Goal: Task Accomplishment & Management: Use online tool/utility

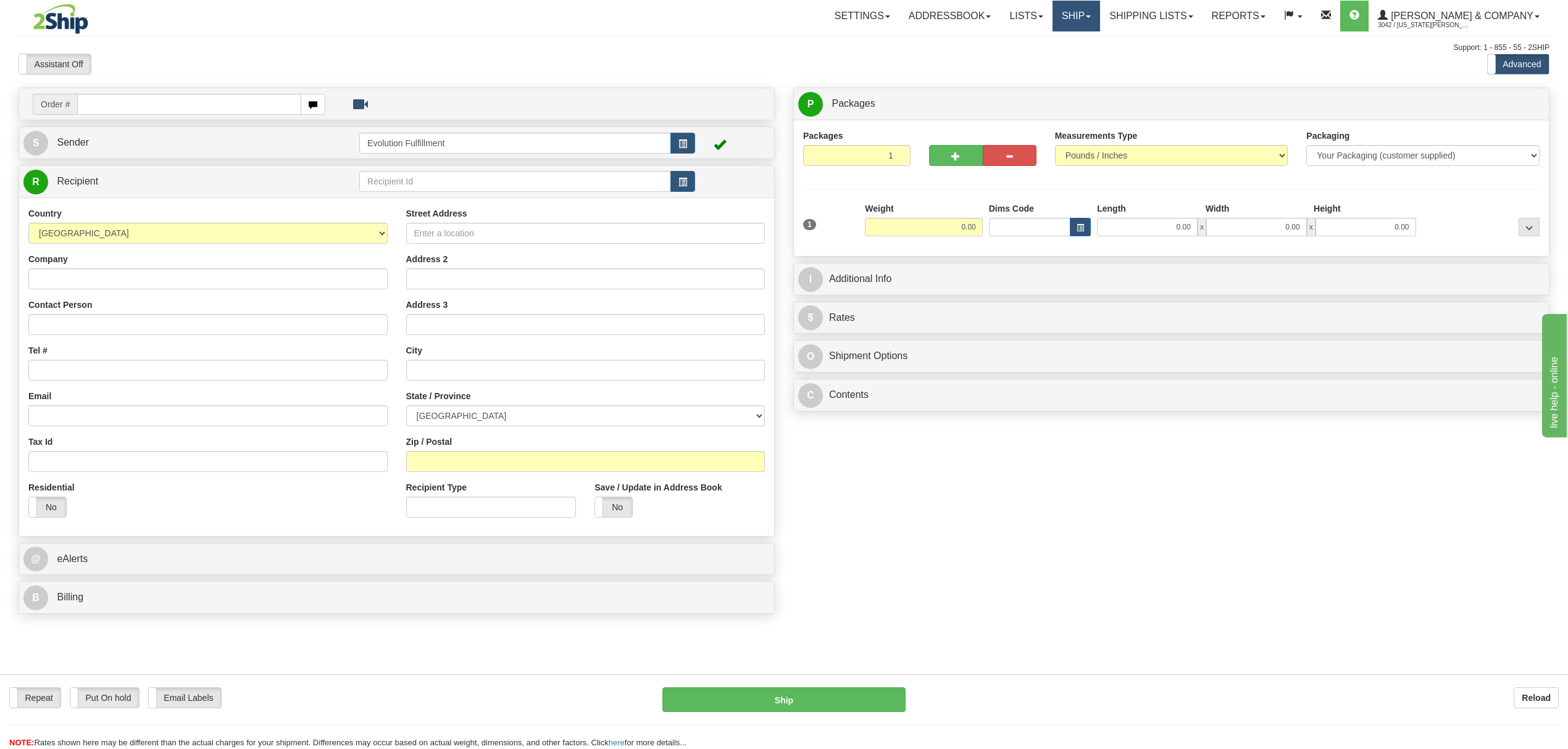
drag, startPoint x: 1096, startPoint y: 8, endPoint x: 1107, endPoint y: 11, distance: 11.4
click at [1097, 8] on link "Ship" at bounding box center [1076, 16] width 48 height 31
click at [1087, 58] on span "OnHold / Order Queue" at bounding box center [1043, 59] width 87 height 10
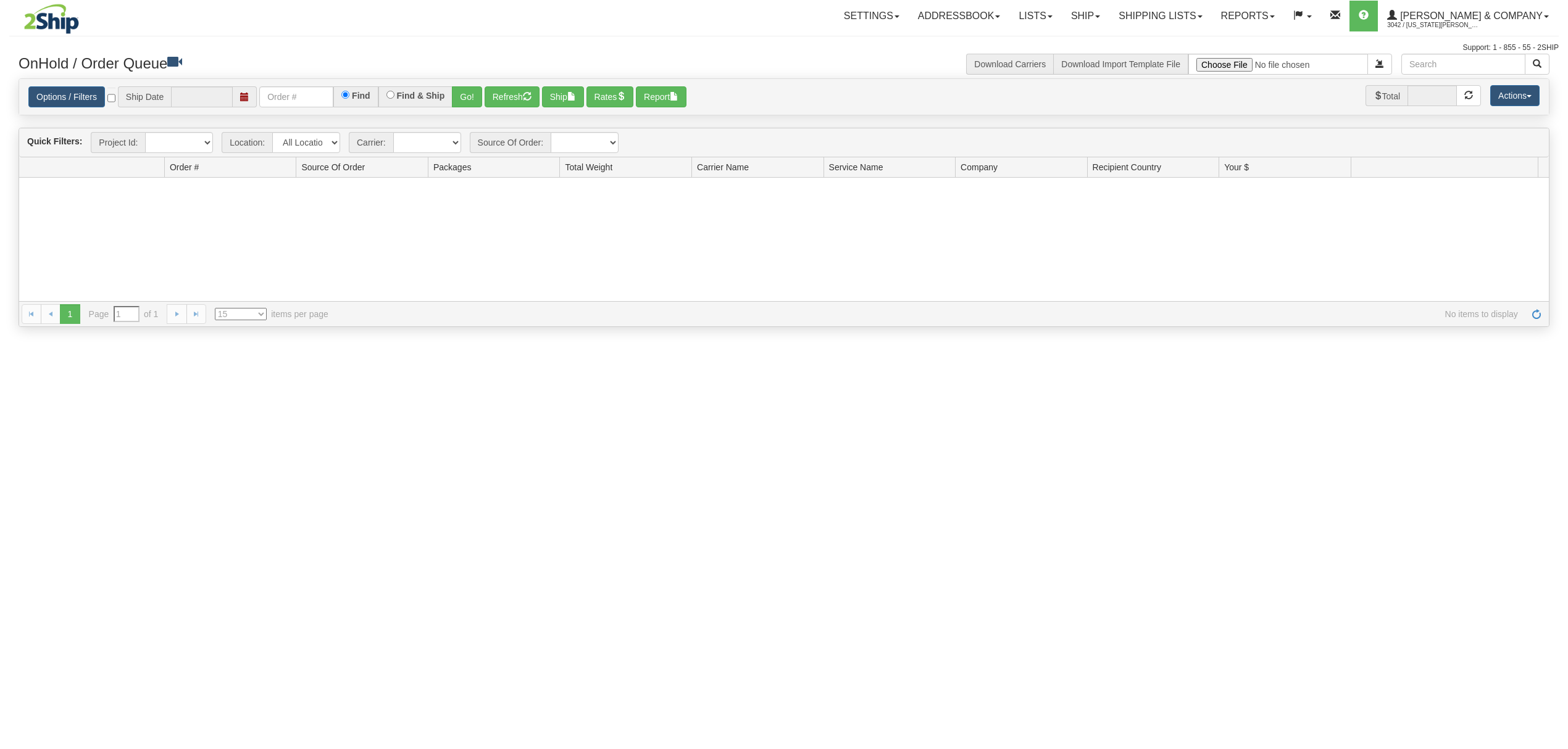
type input "[DATE]"
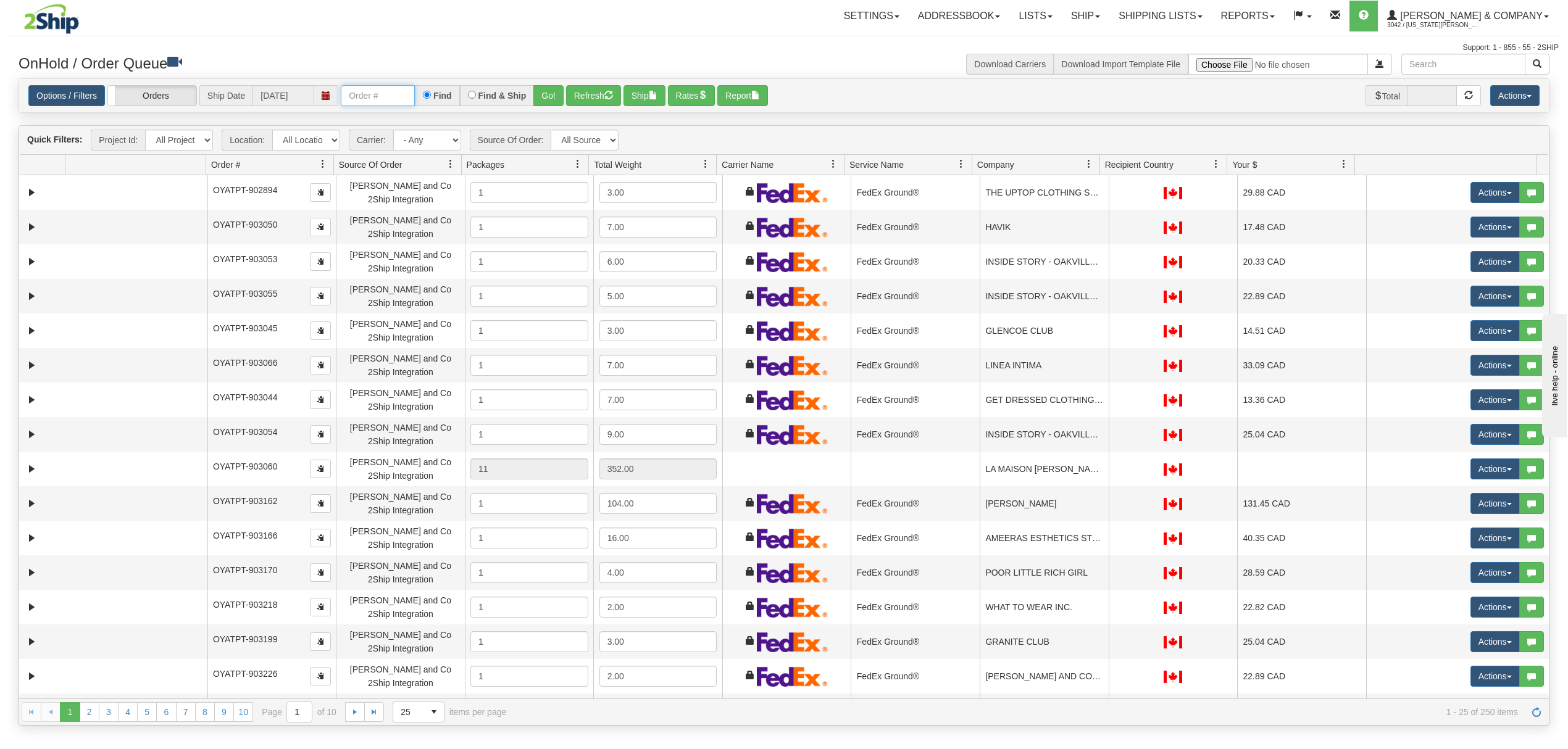
click at [346, 97] on input "text" at bounding box center [378, 96] width 74 height 21
type input "OYATPT-903925"
click at [554, 89] on button "Go!" at bounding box center [549, 96] width 30 height 21
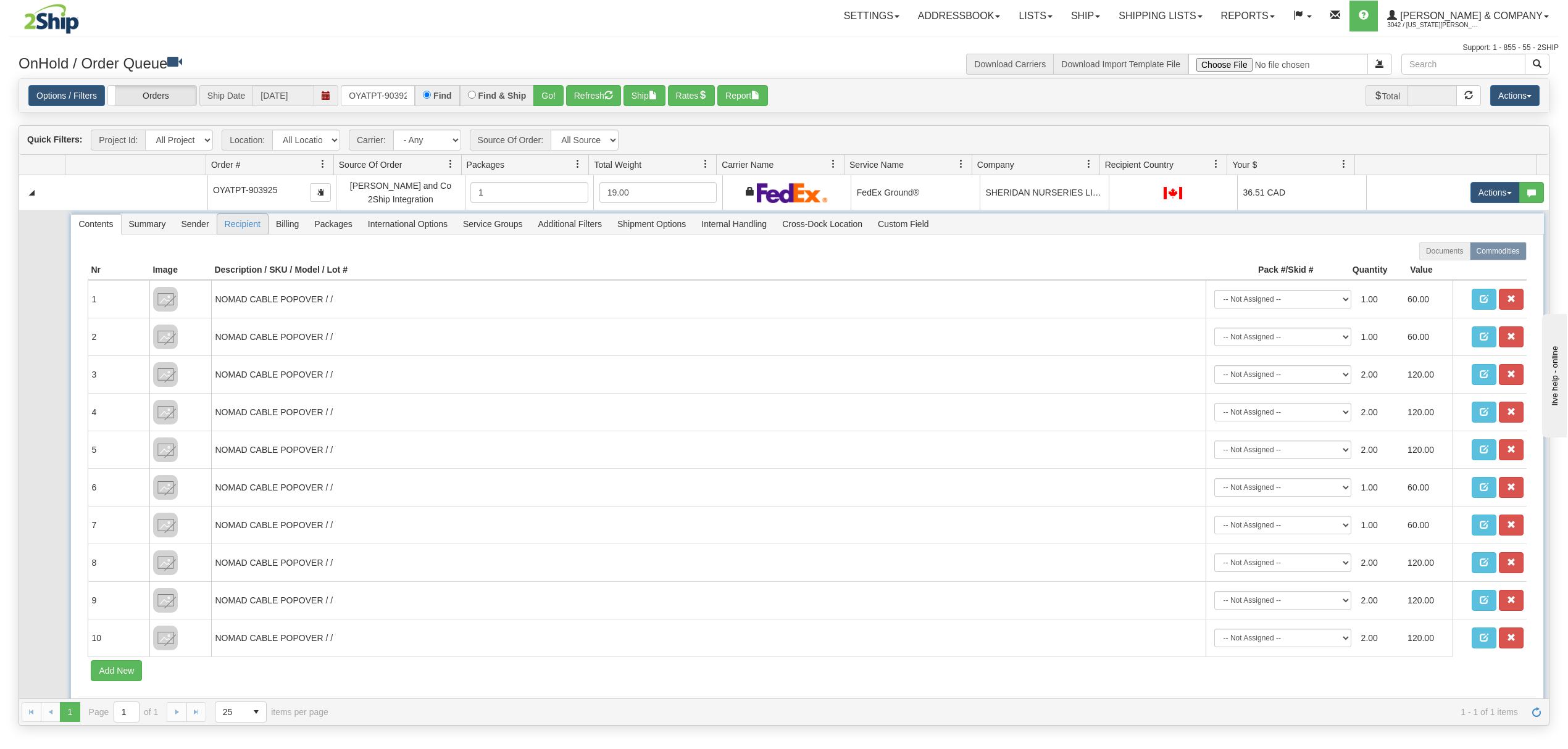
click at [250, 226] on span "Recipient" at bounding box center [242, 224] width 51 height 20
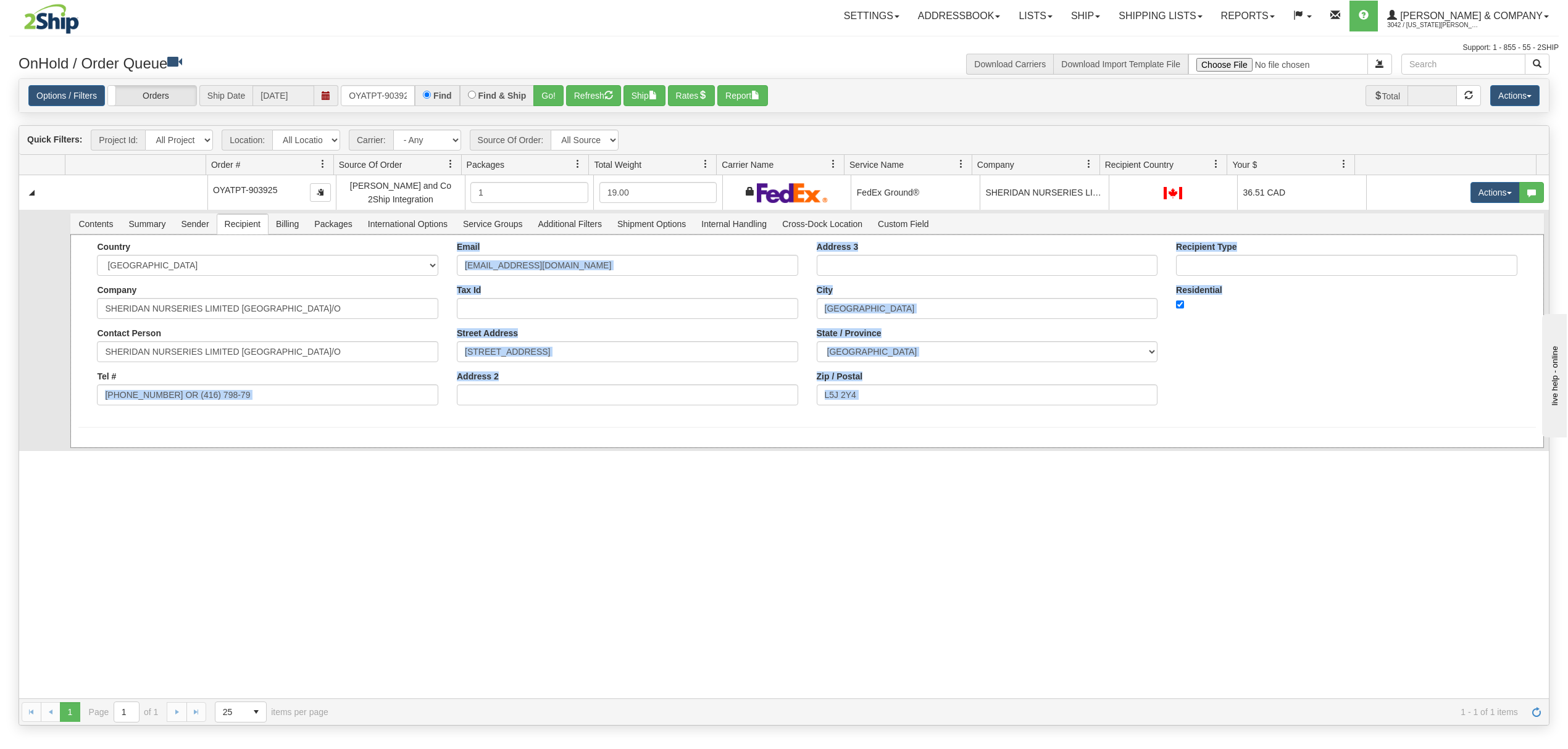
drag, startPoint x: 287, startPoint y: 408, endPoint x: 270, endPoint y: 393, distance: 22.7
click at [174, 418] on form "Country AFGHANISTAN ALAND ISLANDS ALBANIA ALGERIA AMERICAN SAMOA ANDORRA ANGOLA…" at bounding box center [806, 335] width 1457 height 186
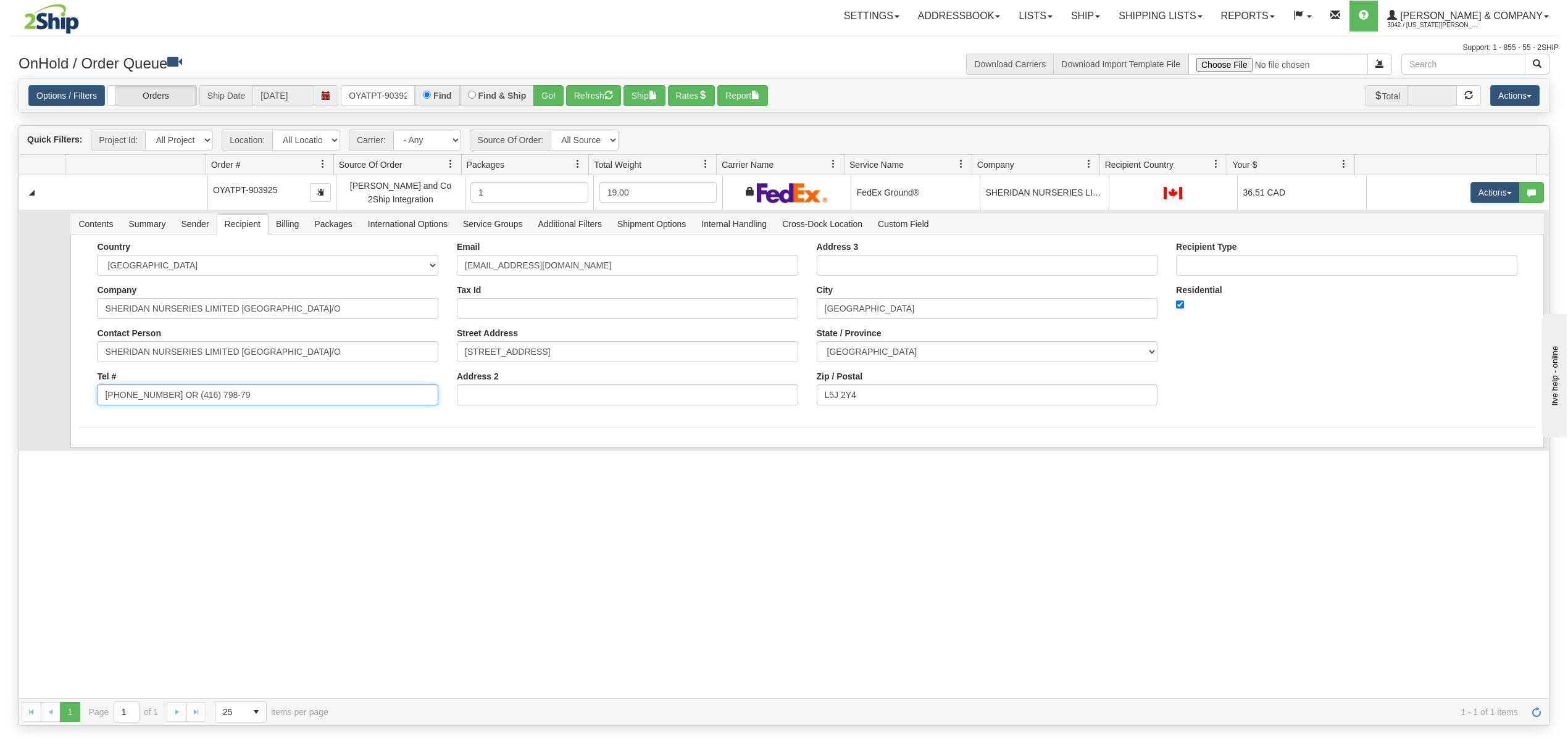
click at [289, 392] on input "(905) 873-0522 OR (416) 798-79" at bounding box center [268, 395] width 342 height 21
drag, startPoint x: 229, startPoint y: 401, endPoint x: 166, endPoint y: 414, distance: 64.3
click at [166, 414] on div "Country AFGHANISTAN ALAND ISLANDS ALBANIA ALGERIA AMERICAN SAMOA ANDORRA ANGOLA…" at bounding box center [267, 329] width 360 height 173
type input "(905) 873-0522"
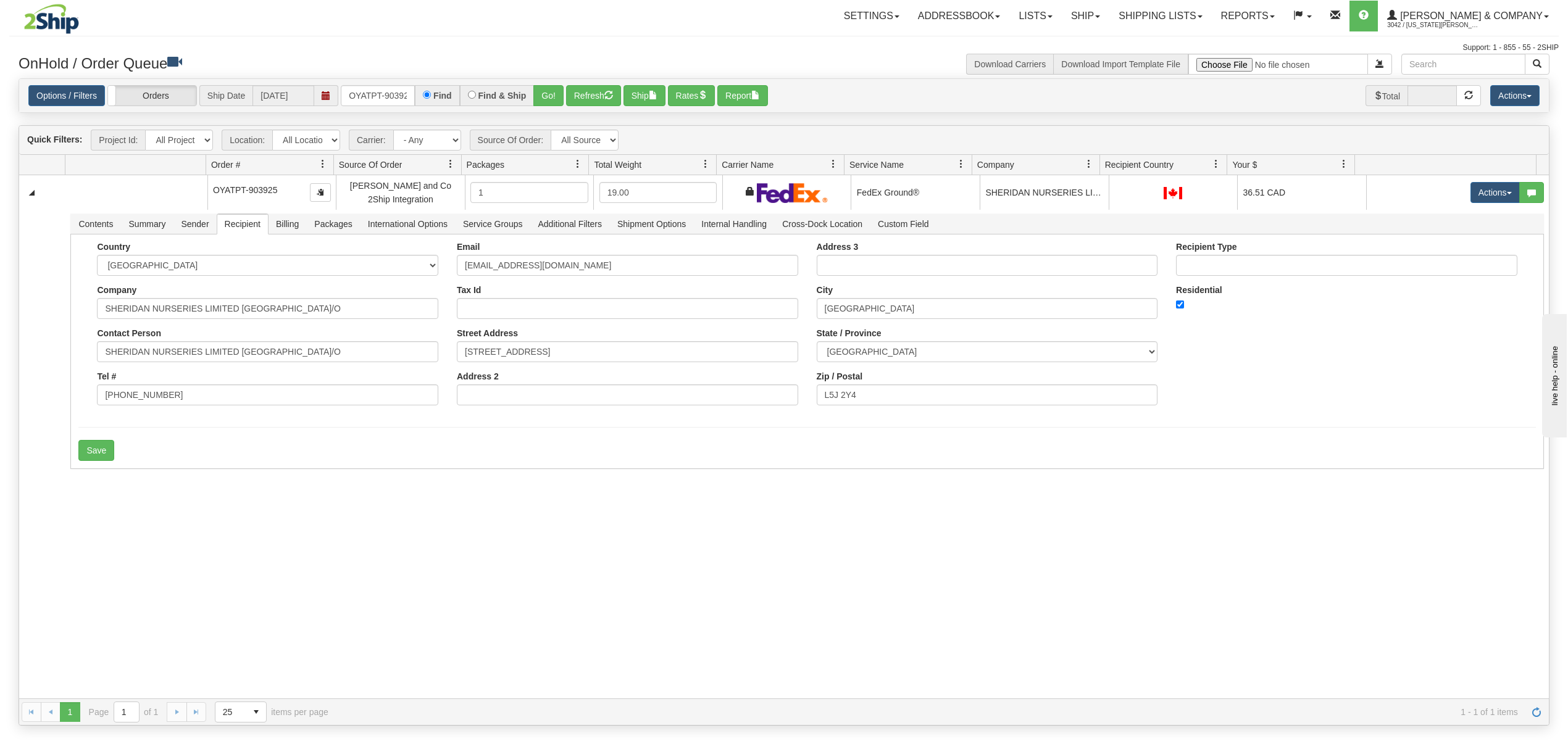
click at [97, 506] on div "31645489 Evolution Fulfillment 91170457 91170458 OYATPT-903925 Yates and Co 2Sh…" at bounding box center [784, 437] width 1530 height 524
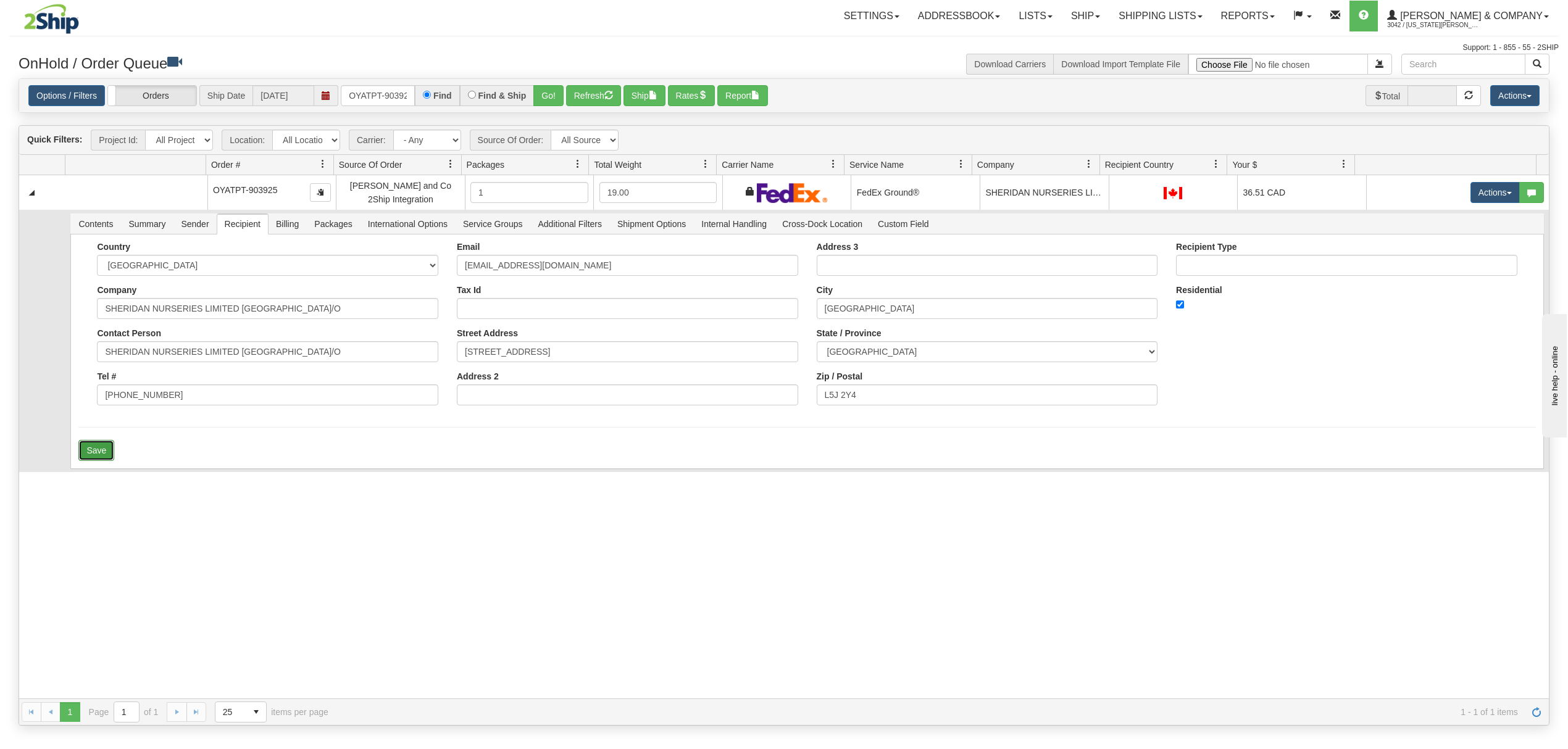
click at [90, 458] on button "Save" at bounding box center [96, 451] width 36 height 21
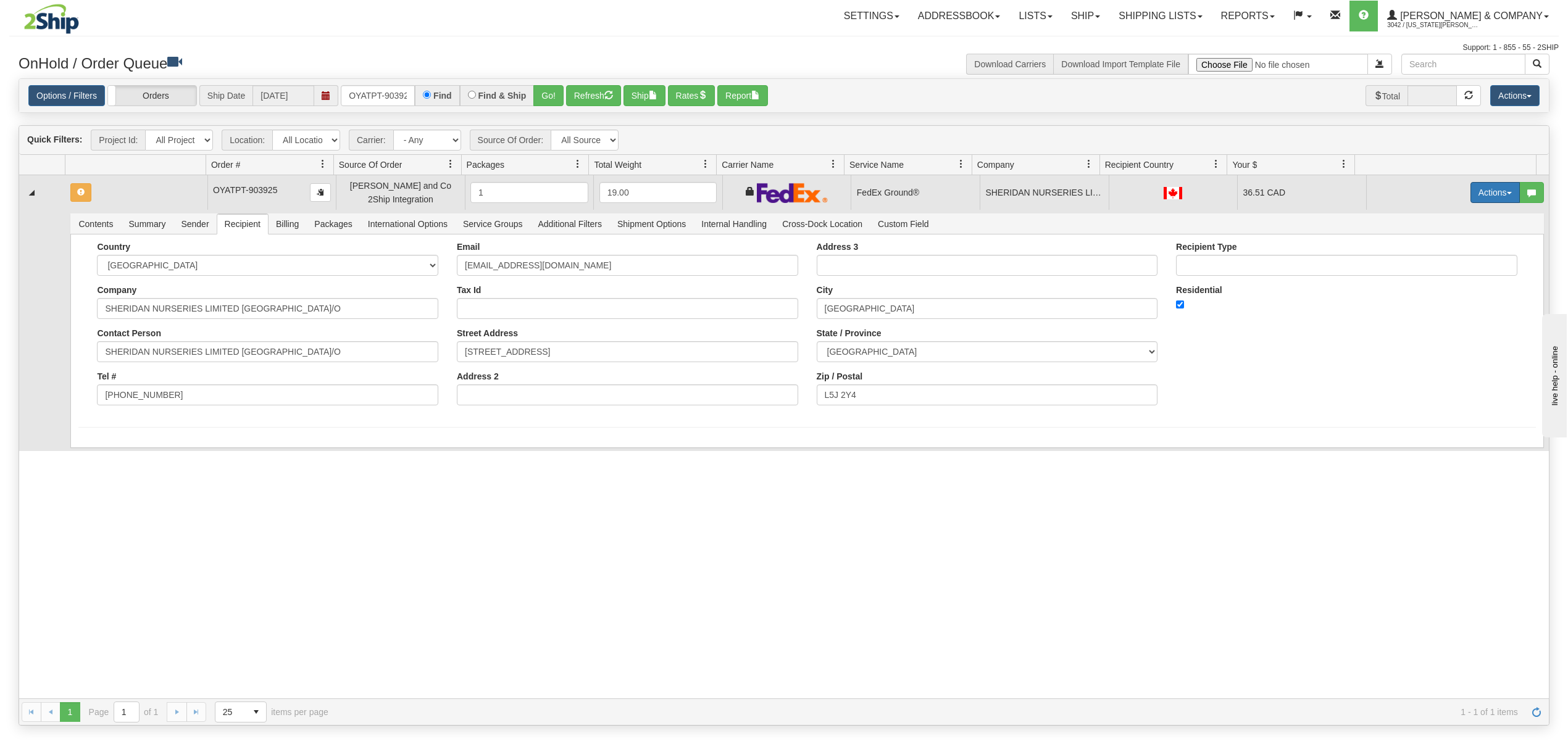
click at [1481, 198] on button "Actions" at bounding box center [1495, 193] width 49 height 21
click at [1433, 263] on span "Ship" at bounding box center [1446, 264] width 26 height 10
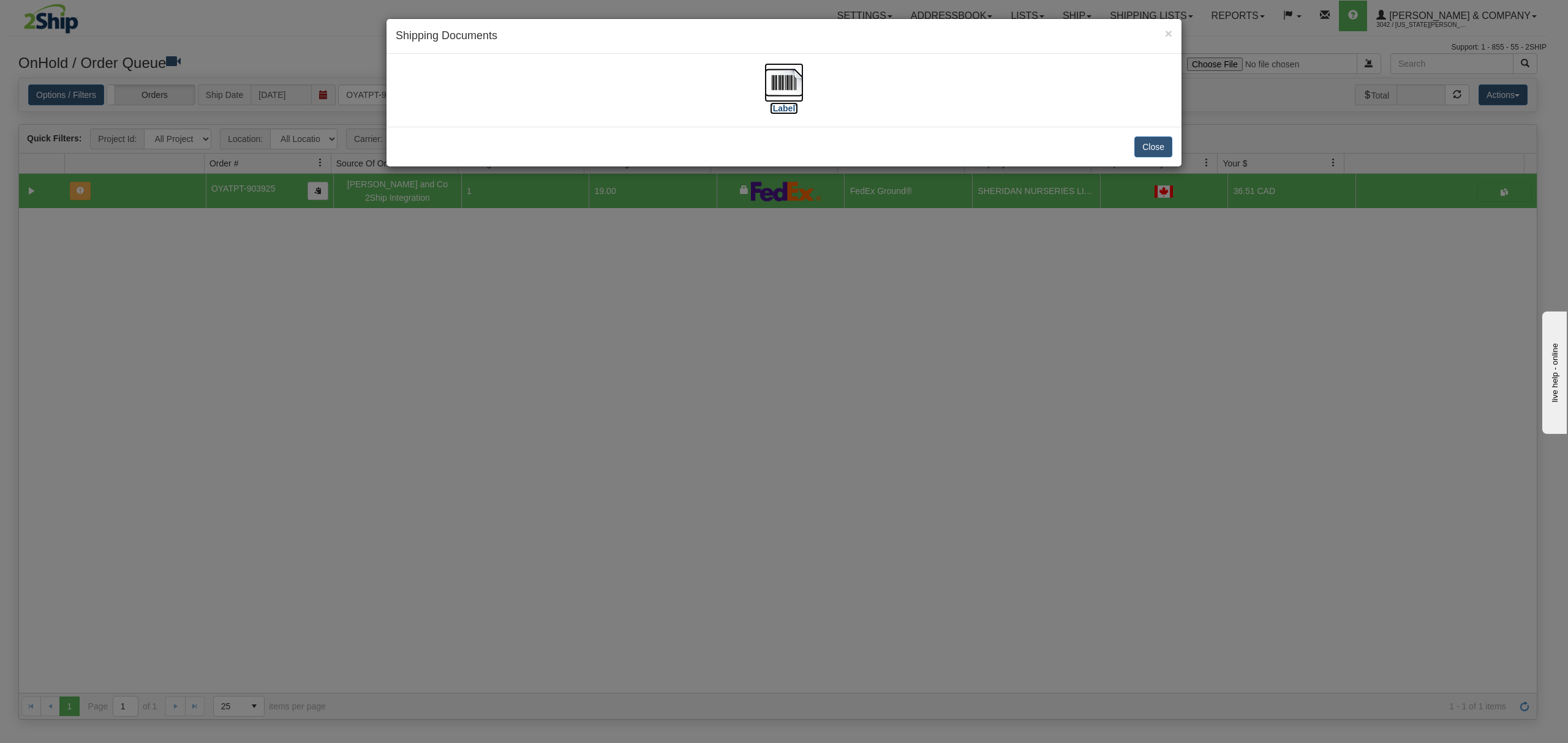
click at [780, 86] on img at bounding box center [784, 83] width 39 height 39
drag, startPoint x: 1164, startPoint y: 139, endPoint x: 995, endPoint y: 130, distance: 169.2
click at [1166, 139] on button "Close" at bounding box center [1153, 147] width 38 height 21
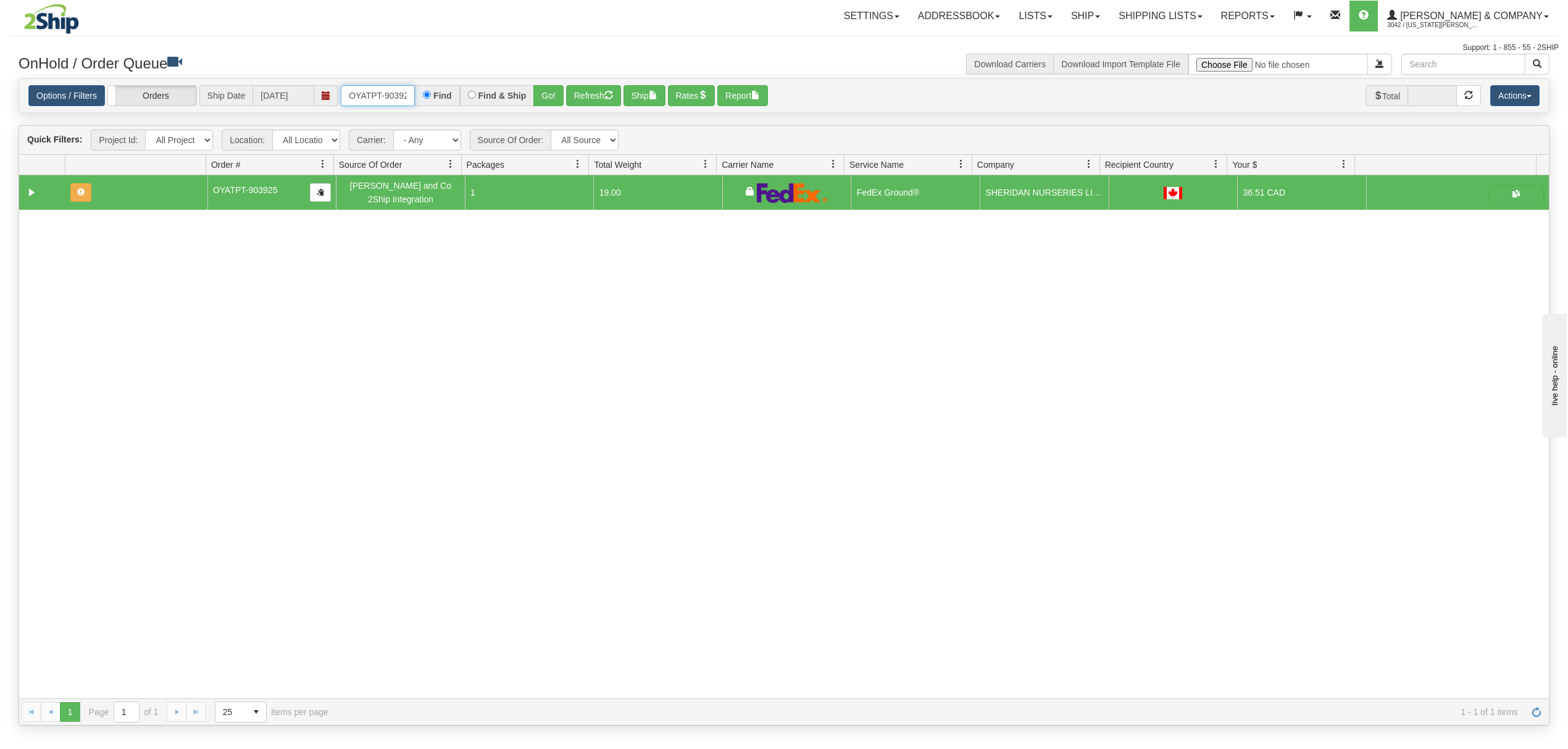
click at [391, 100] on input "OYATPT-903925" at bounding box center [378, 96] width 74 height 21
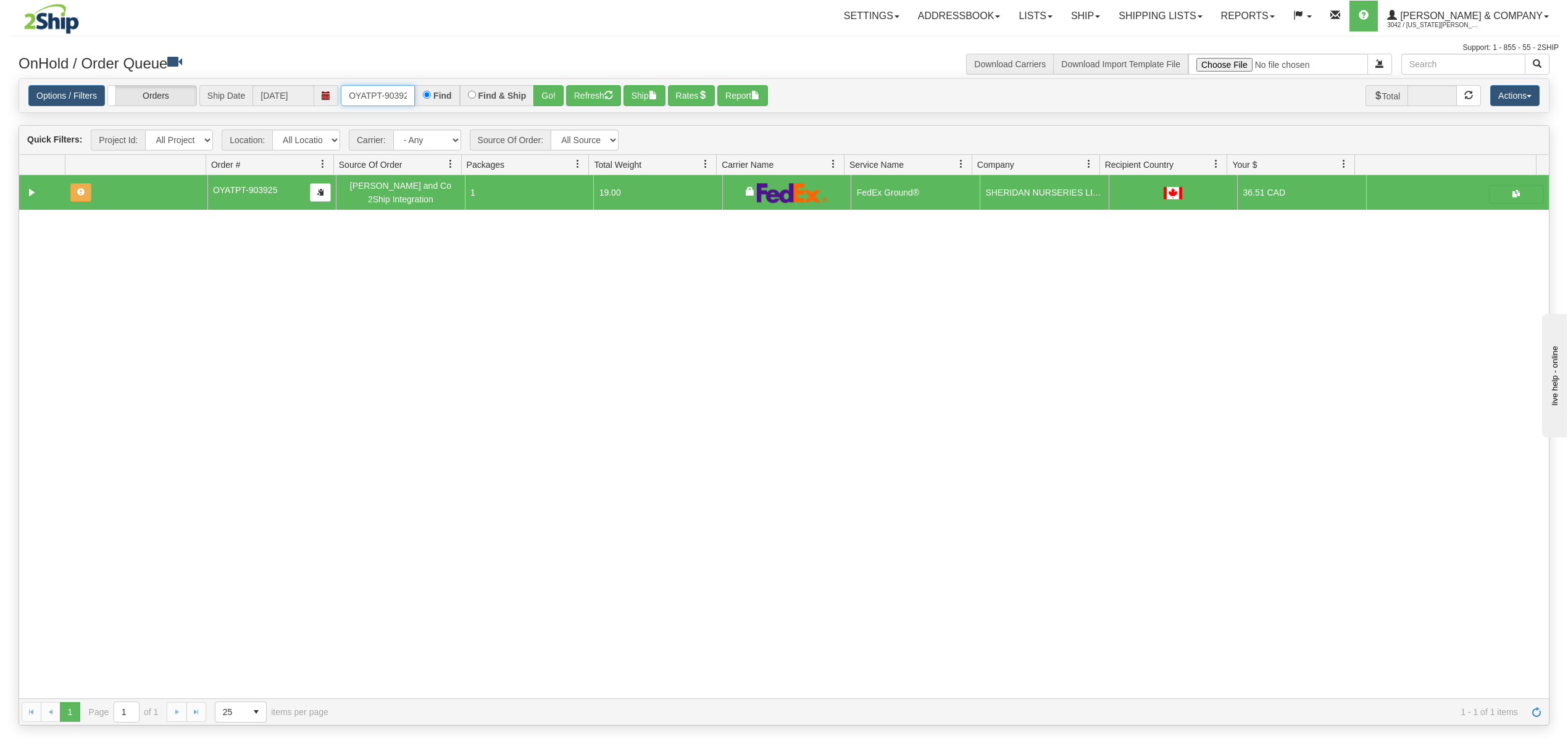
click at [391, 100] on input "OYATPT-903925" at bounding box center [378, 96] width 74 height 21
click at [554, 100] on button "Go!" at bounding box center [549, 96] width 30 height 21
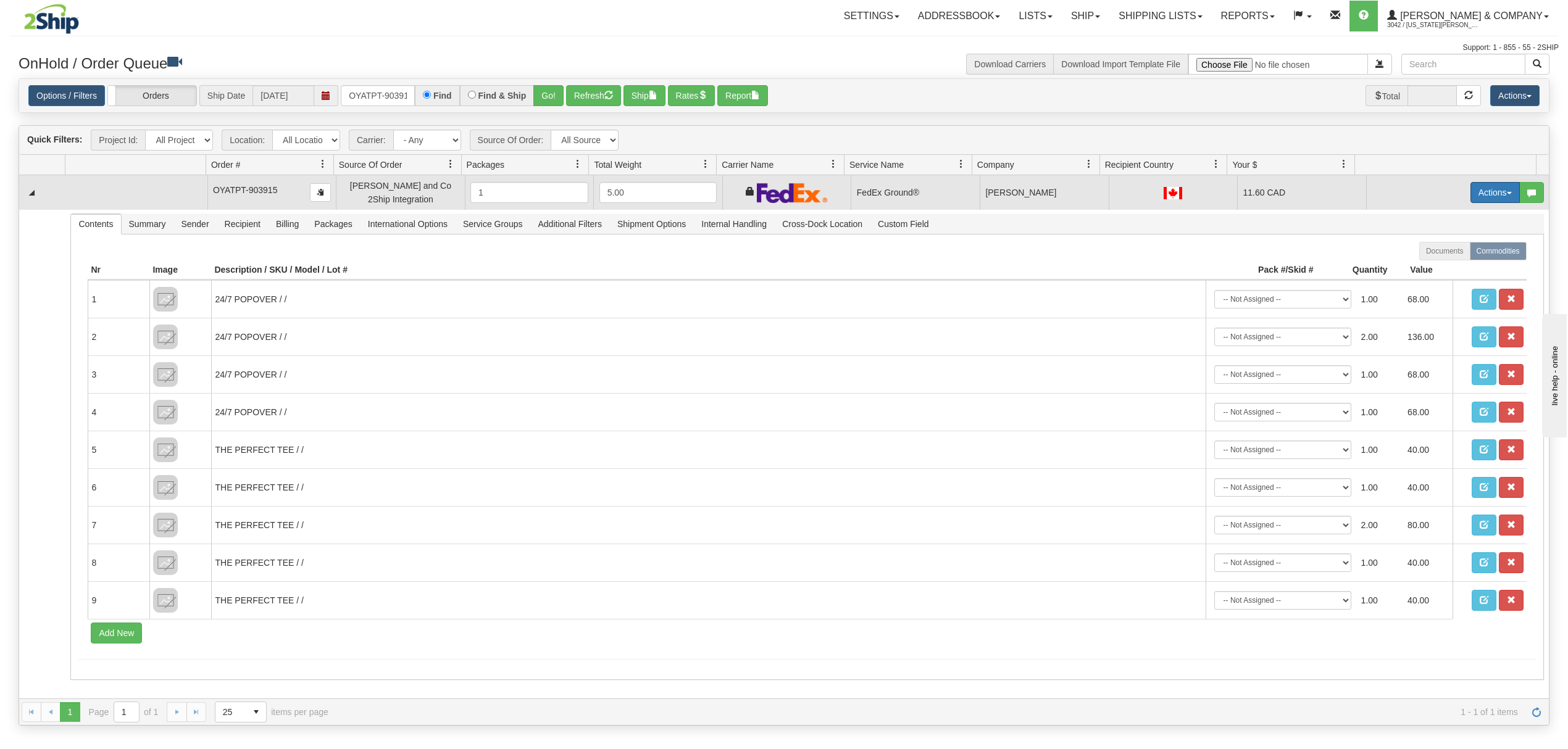
click at [1484, 190] on button "Actions" at bounding box center [1495, 193] width 49 height 21
click at [1433, 269] on span "Ship" at bounding box center [1446, 264] width 26 height 10
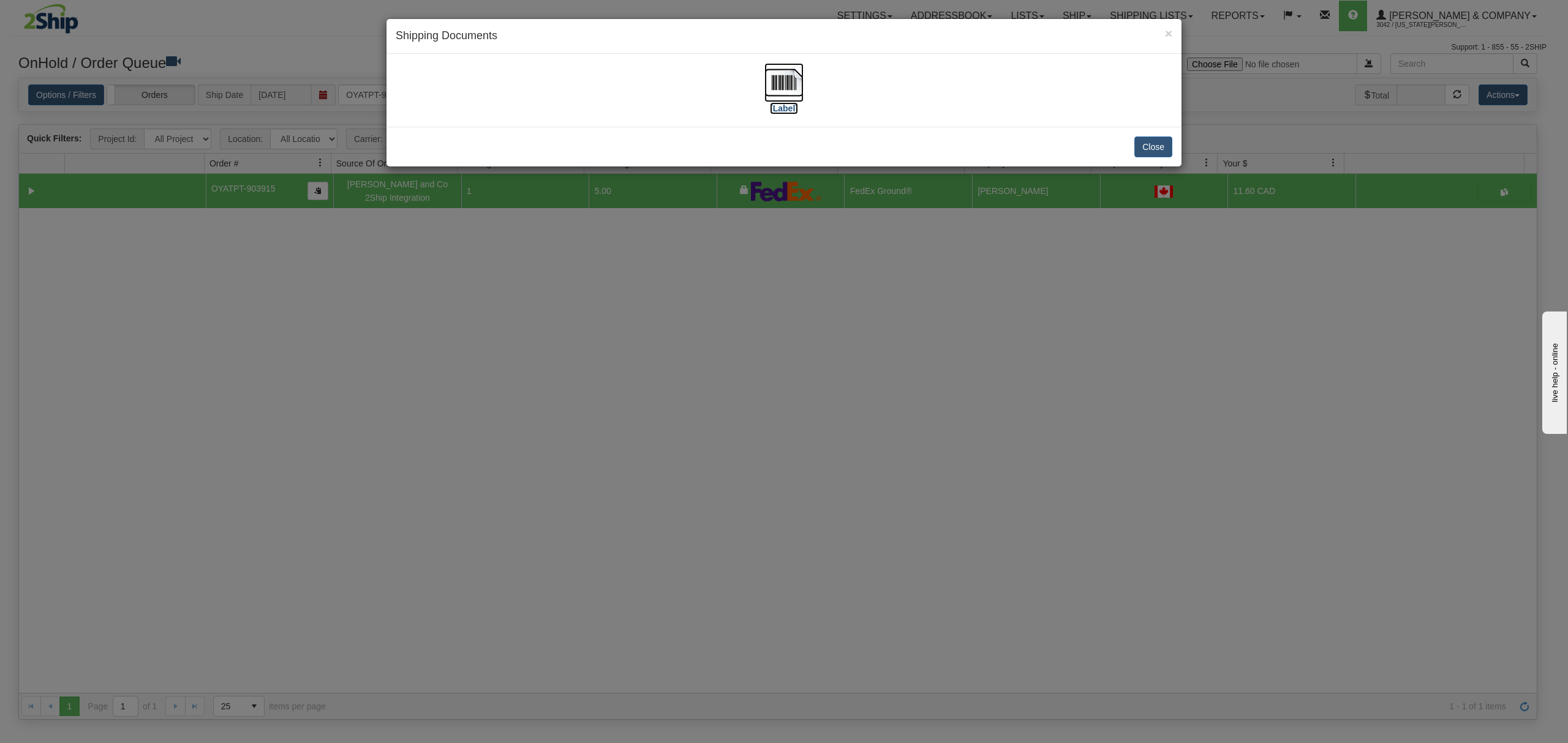
click at [789, 80] on img at bounding box center [784, 83] width 39 height 39
drag, startPoint x: 1159, startPoint y: 151, endPoint x: 1168, endPoint y: 16, distance: 135.3
click at [1161, 148] on button "Close" at bounding box center [1153, 147] width 38 height 21
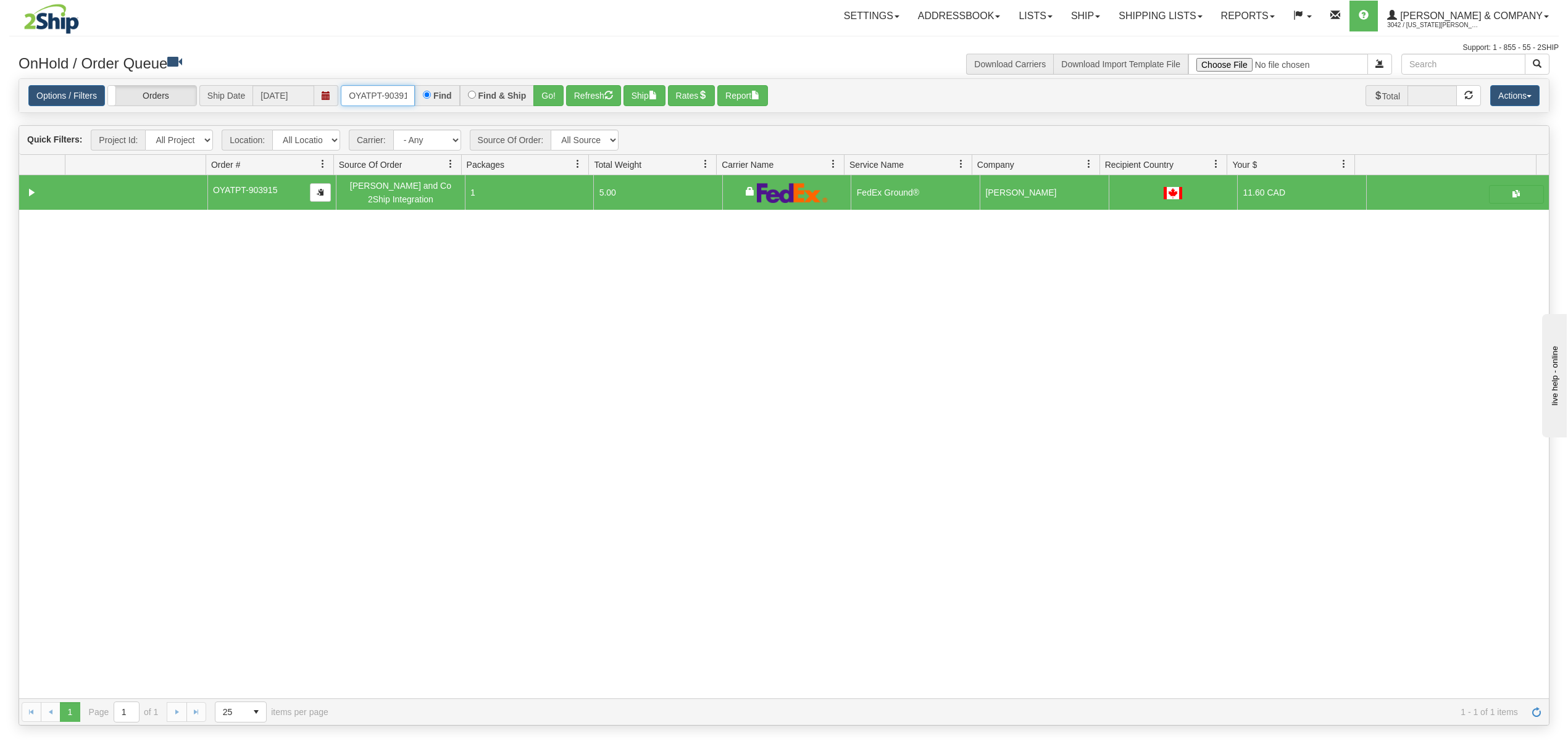
click at [390, 93] on input "OYATPT-903915" at bounding box center [378, 96] width 74 height 21
click at [389, 93] on input "OYATPT-903915" at bounding box center [378, 96] width 74 height 21
click at [386, 93] on input "OYATPT-903915" at bounding box center [378, 96] width 74 height 21
click at [560, 94] on button "Go!" at bounding box center [549, 96] width 30 height 21
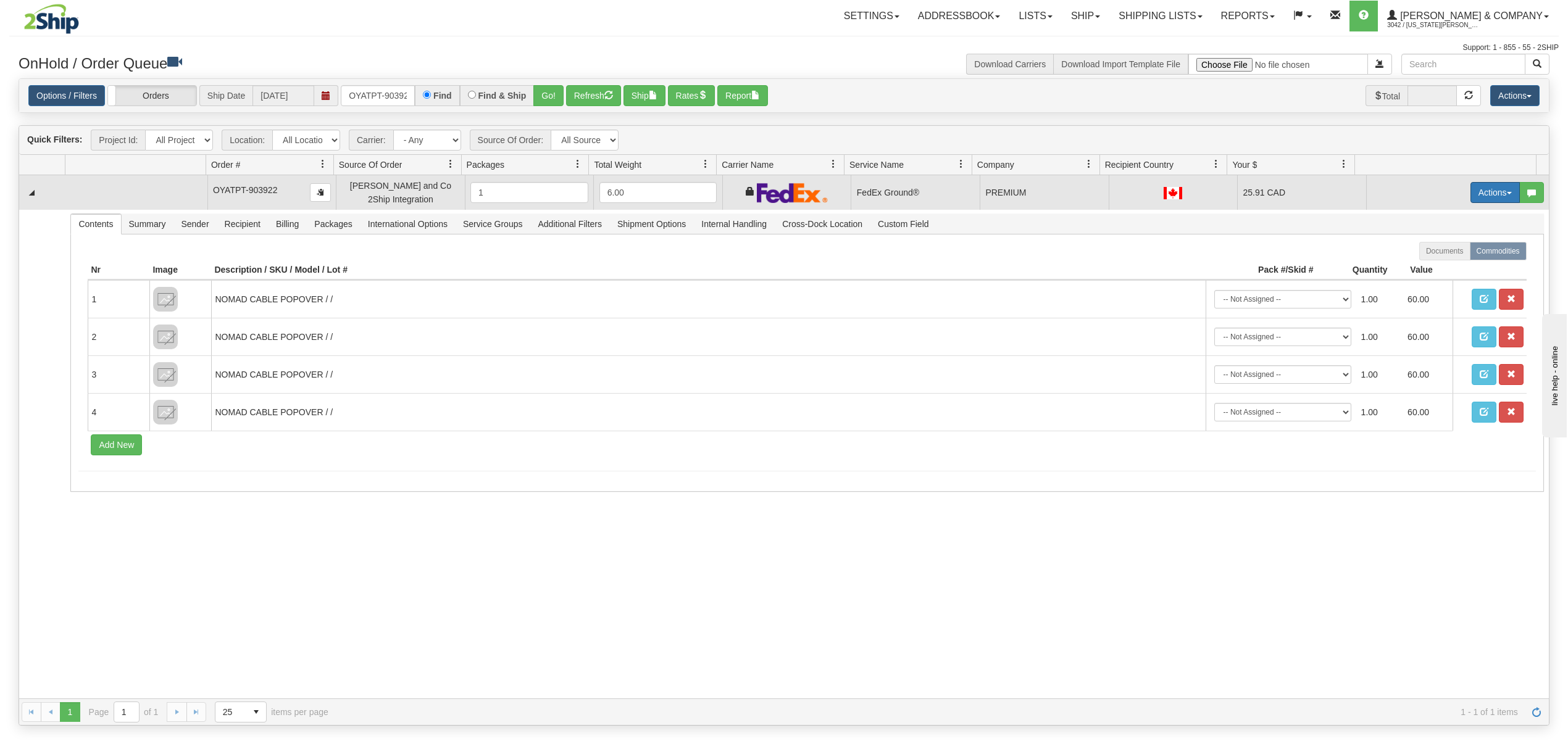
click at [1482, 200] on button "Actions" at bounding box center [1495, 193] width 49 height 21
click at [1433, 269] on span "Ship" at bounding box center [1446, 264] width 26 height 10
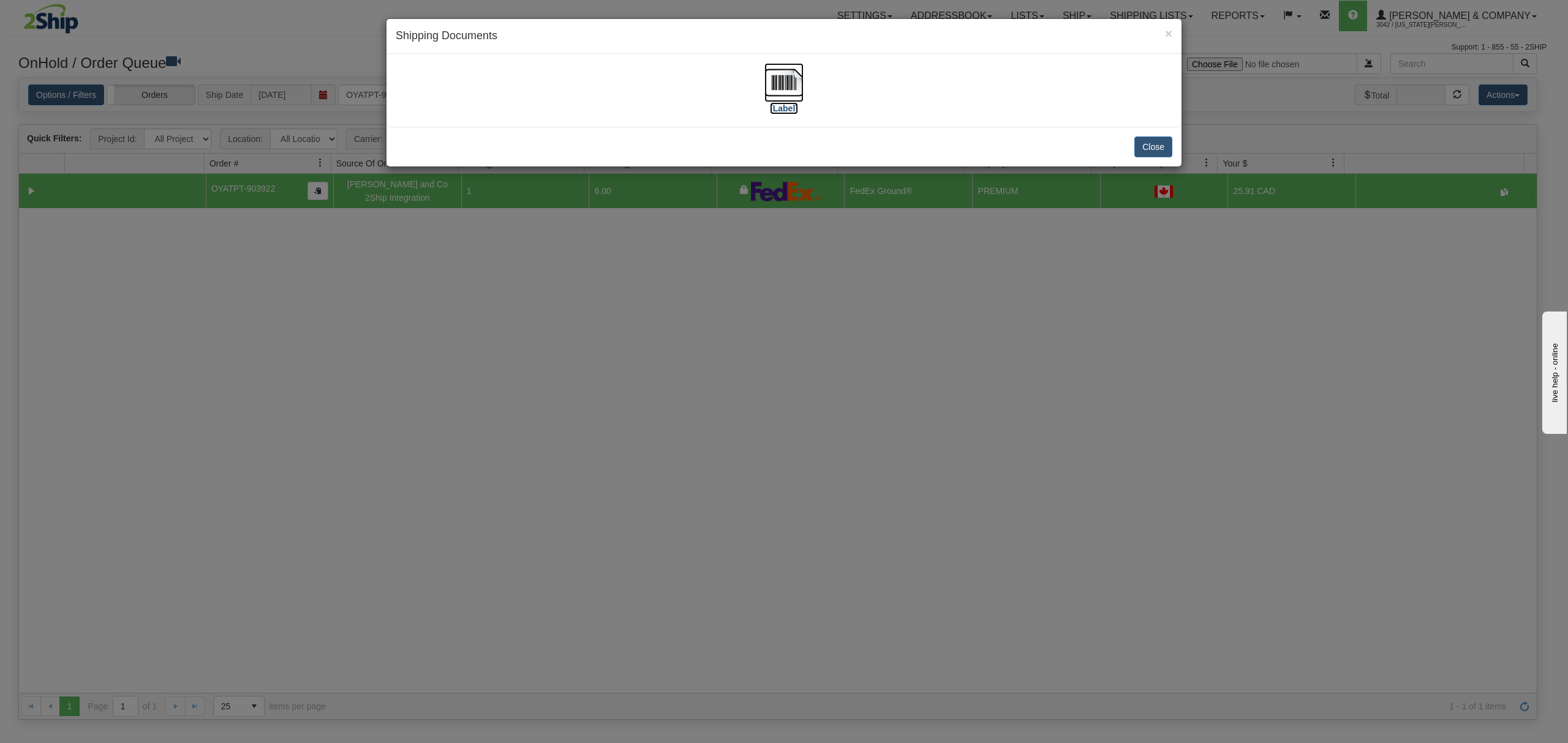
click at [779, 80] on img at bounding box center [784, 83] width 39 height 39
drag, startPoint x: 1154, startPoint y: 148, endPoint x: 1146, endPoint y: 67, distance: 81.4
click at [1154, 148] on button "Close" at bounding box center [1153, 147] width 38 height 21
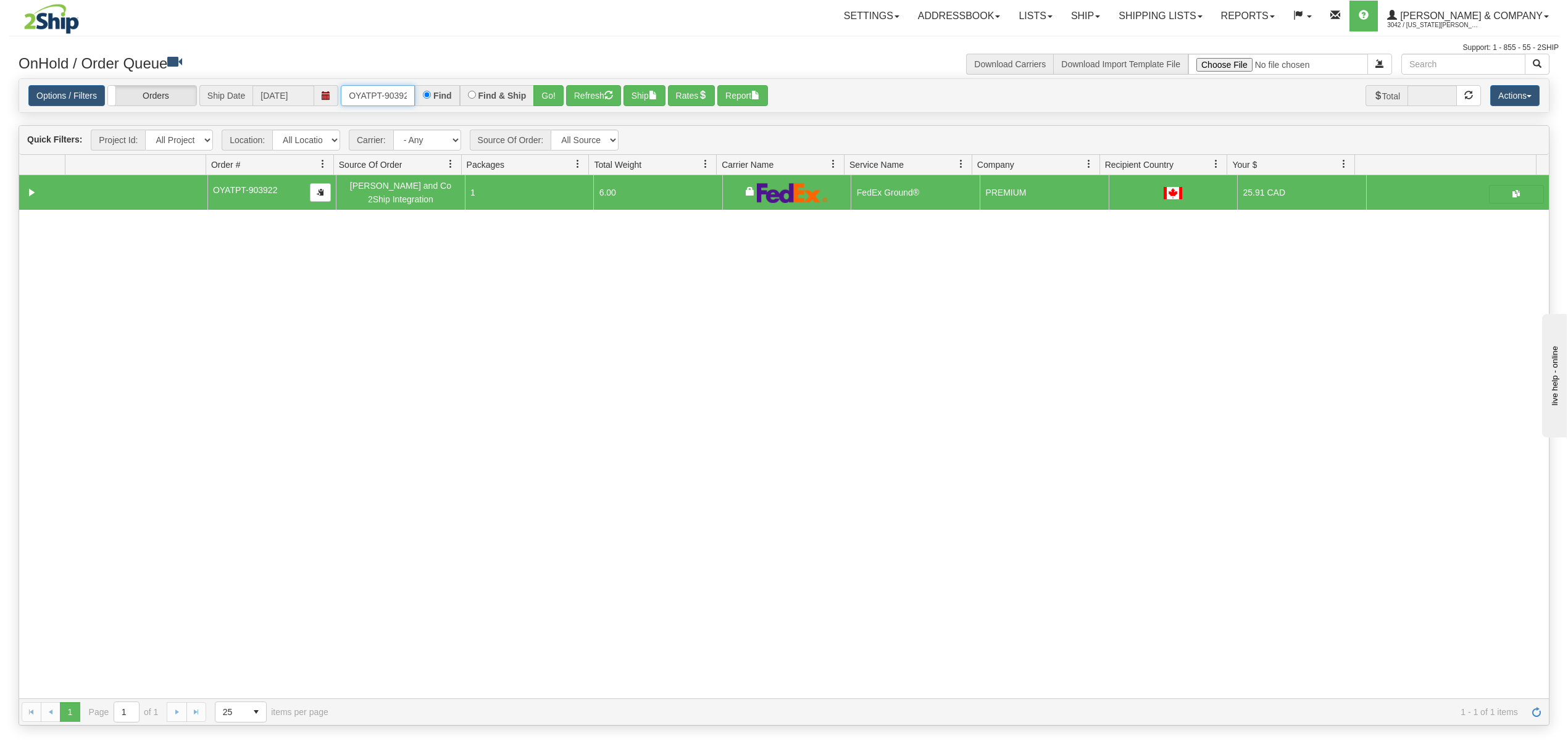
click at [365, 91] on input "OYATPT-903922" at bounding box center [378, 96] width 74 height 21
click at [536, 96] on button "Go!" at bounding box center [549, 96] width 30 height 21
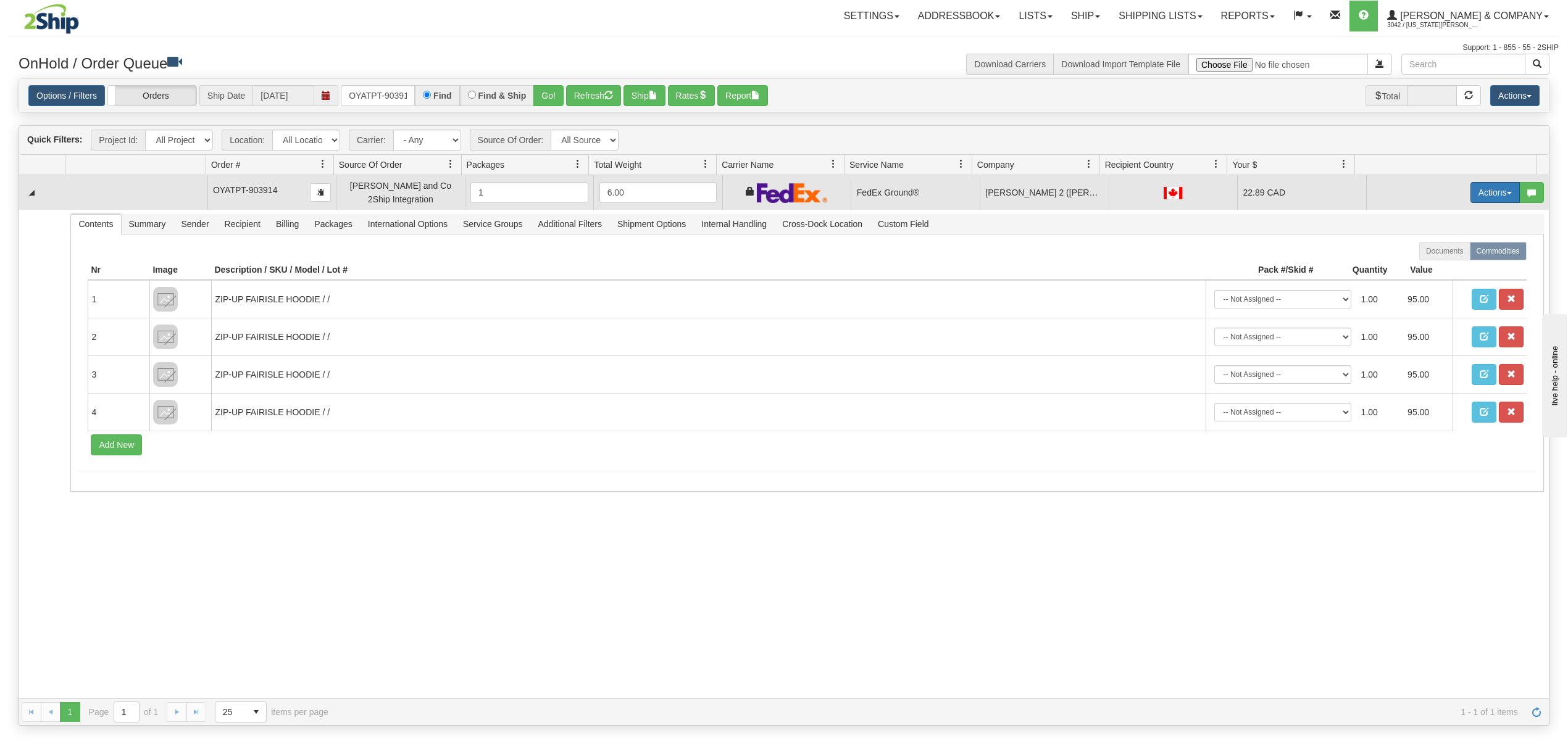
click at [1489, 189] on button "Actions" at bounding box center [1495, 193] width 49 height 21
click at [1433, 264] on span at bounding box center [1437, 263] width 8 height 8
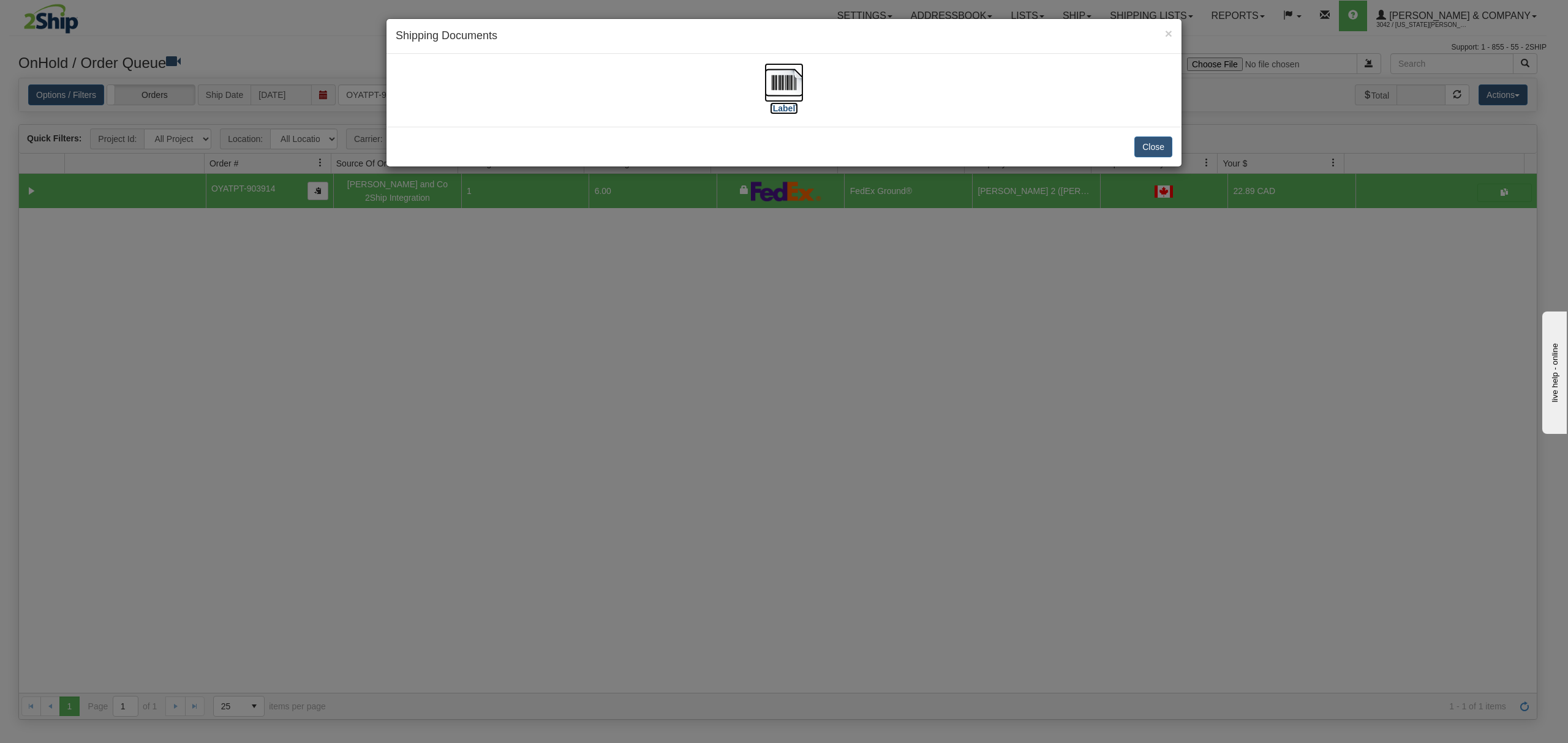
click at [788, 81] on img at bounding box center [784, 83] width 39 height 39
click at [1158, 147] on button "Close" at bounding box center [1153, 147] width 38 height 21
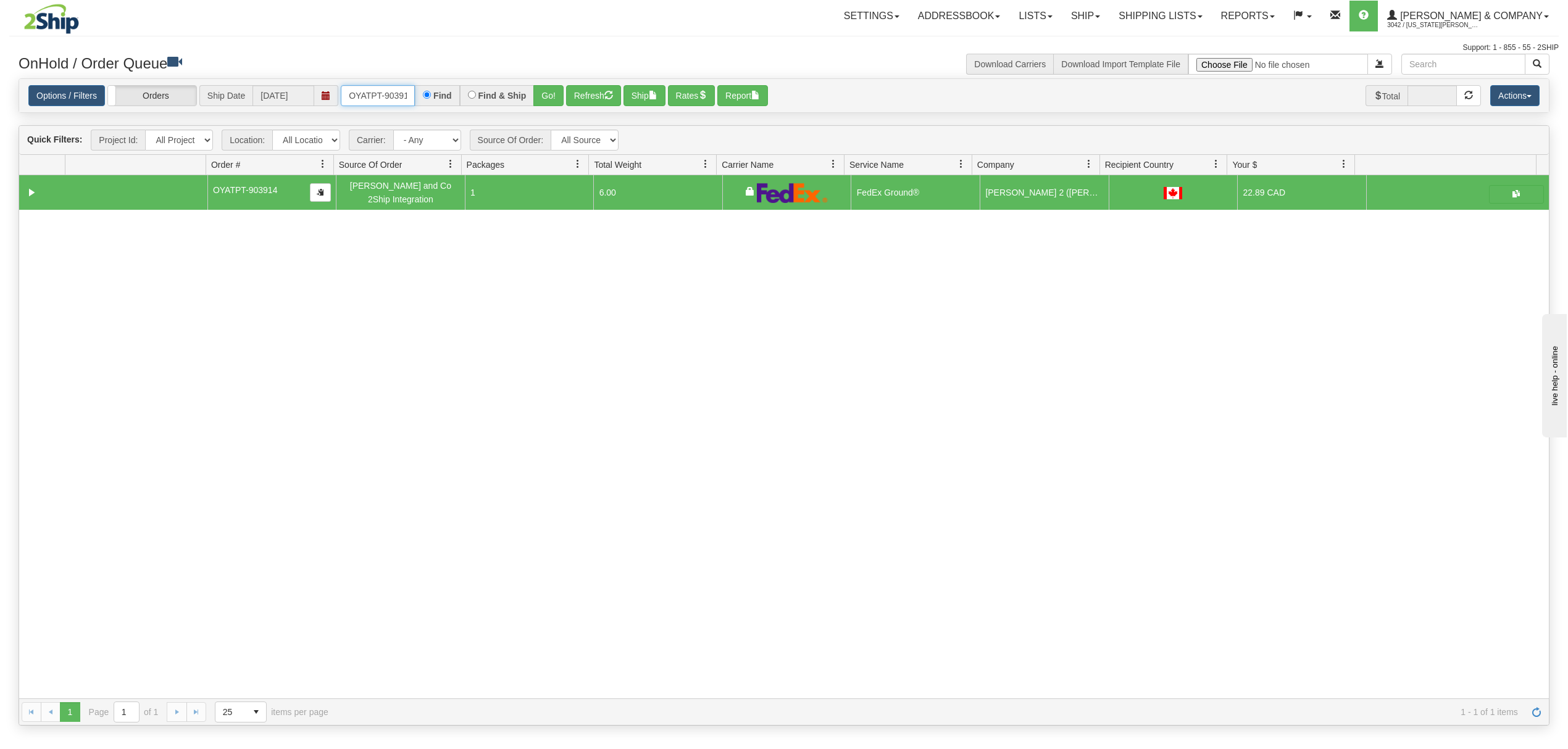
click at [366, 94] on input "OYATPT-903914" at bounding box center [378, 96] width 74 height 21
click at [367, 94] on input "OYATPT-903914" at bounding box center [378, 96] width 74 height 21
click at [372, 94] on input "OYATPT-903914" at bounding box center [378, 96] width 74 height 21
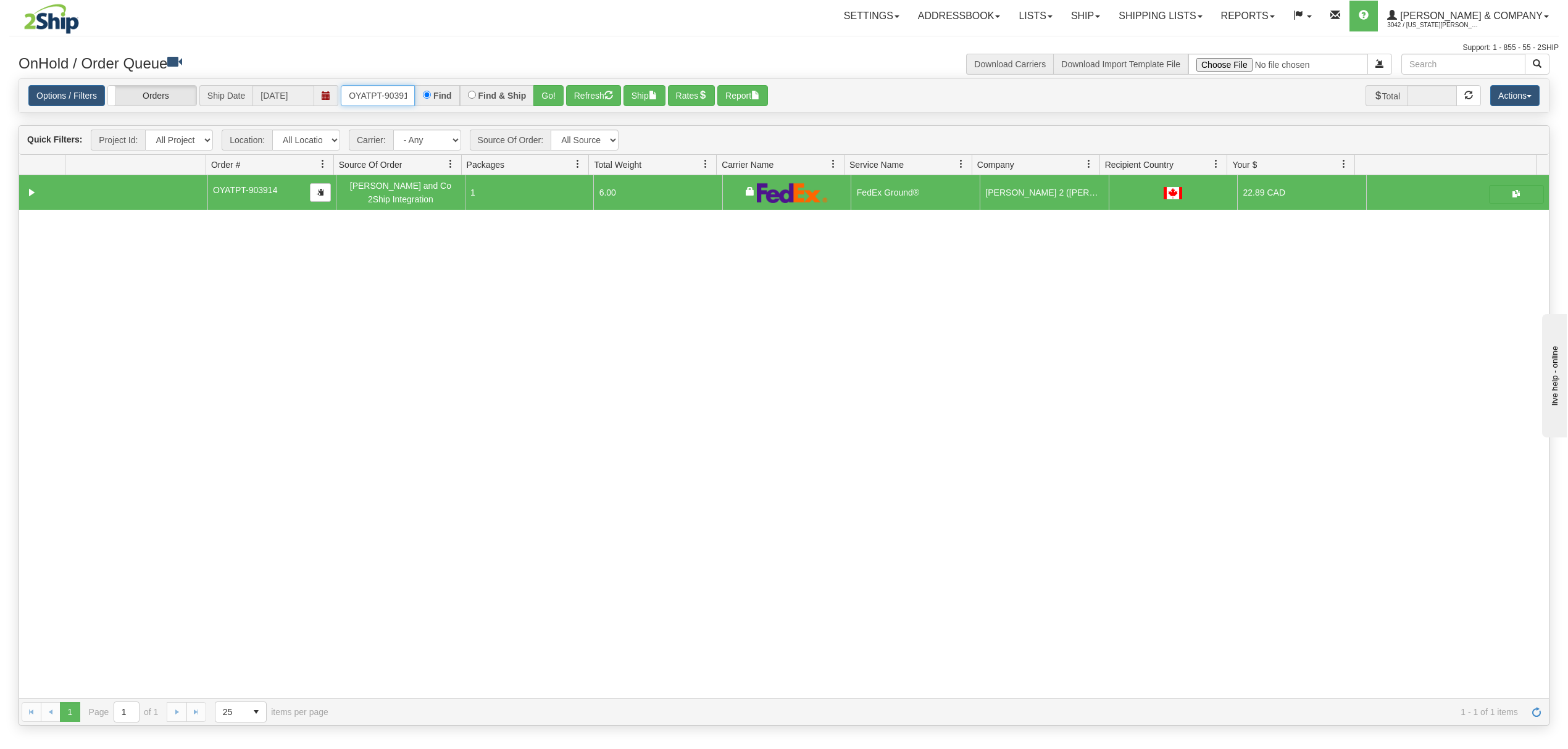
click at [372, 94] on input "OYATPT-903914" at bounding box center [378, 96] width 74 height 21
type input "OYATPT-903930"
click at [548, 92] on button "Go!" at bounding box center [549, 96] width 30 height 21
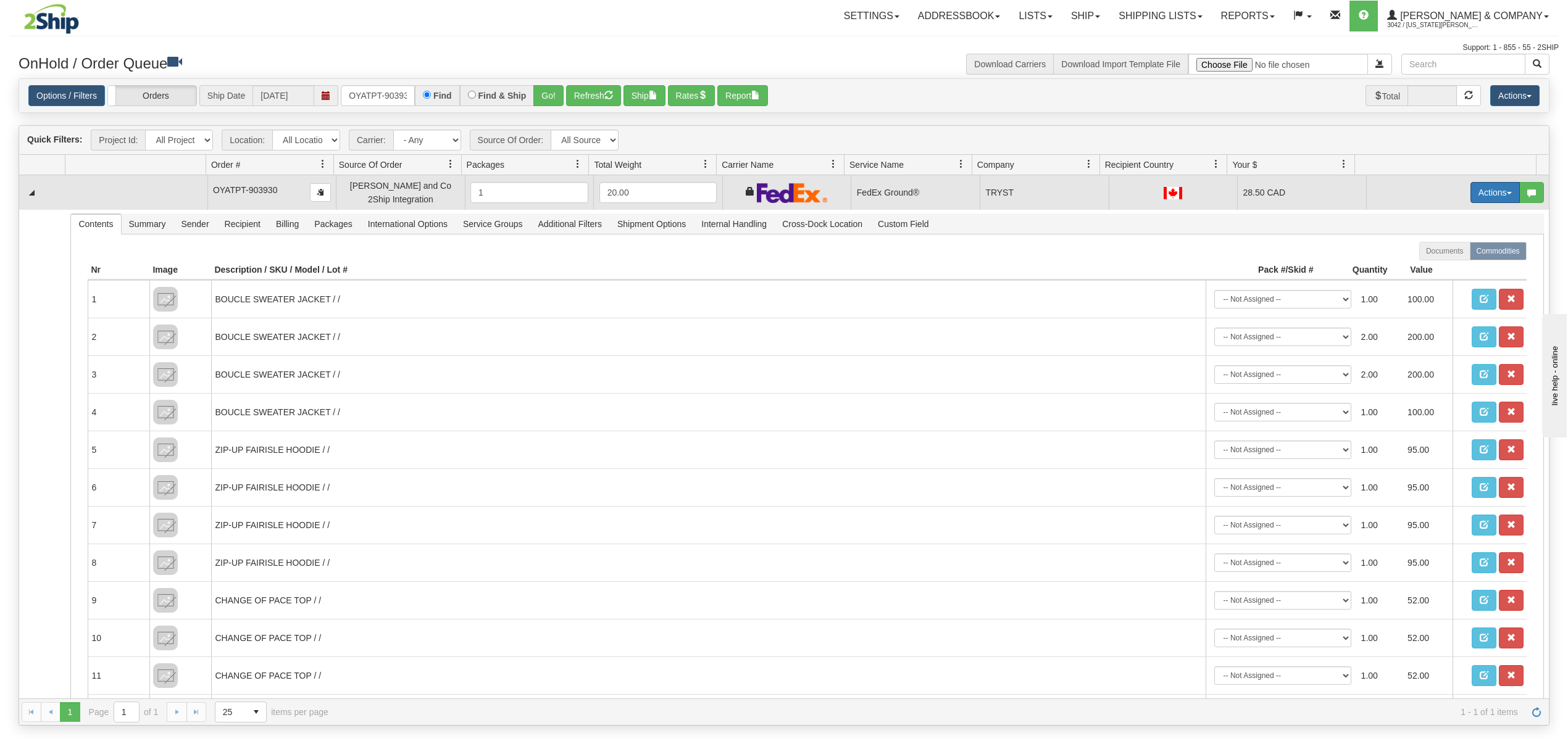
click at [1489, 200] on button "Actions" at bounding box center [1495, 193] width 49 height 21
click at [1450, 263] on link "Ship" at bounding box center [1470, 263] width 99 height 16
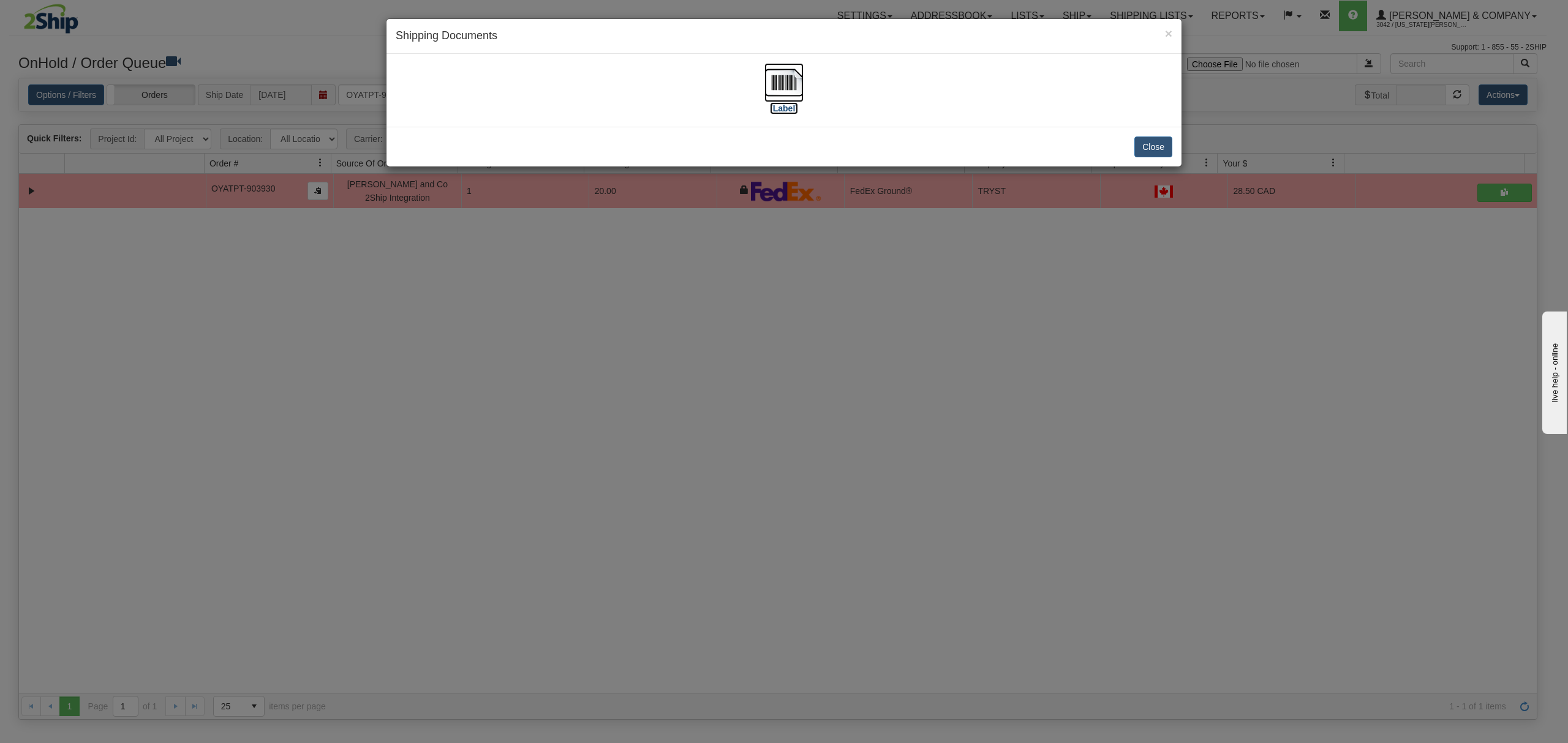
click at [790, 74] on img at bounding box center [784, 83] width 39 height 39
drag, startPoint x: 1159, startPoint y: 152, endPoint x: 1165, endPoint y: 20, distance: 132.1
click at [1165, 92] on div "× Shipping Documents [Label] Close" at bounding box center [783, 93] width 796 height 149
